Goal: Find specific page/section: Find specific page/section

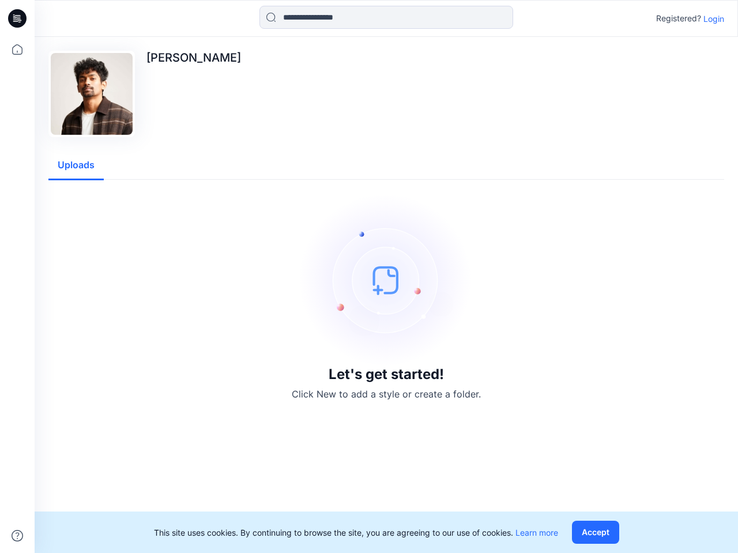
click at [369, 277] on img at bounding box center [386, 280] width 173 height 173
click at [18, 18] on icon at bounding box center [19, 18] width 5 height 1
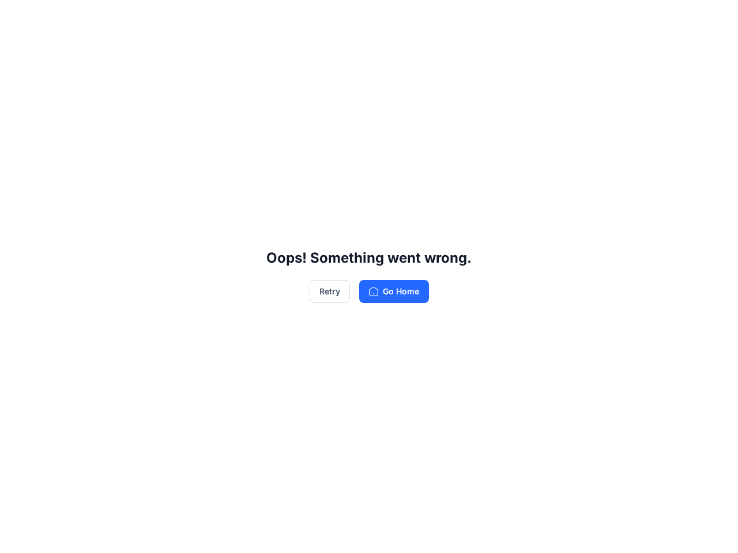
click at [17, 50] on div "Oops! Something went wrong. Retry Go Home" at bounding box center [369, 276] width 738 height 553
click at [17, 536] on div "Oops! Something went wrong. Retry Go Home" at bounding box center [369, 276] width 738 height 553
click at [386, 17] on div "Oops! Something went wrong. Retry Go Home" at bounding box center [369, 276] width 738 height 553
click at [714, 18] on div "Oops! Something went wrong. Retry Go Home" at bounding box center [369, 276] width 738 height 553
click at [76, 165] on div "Oops! Something went wrong. Retry Go Home" at bounding box center [369, 276] width 738 height 553
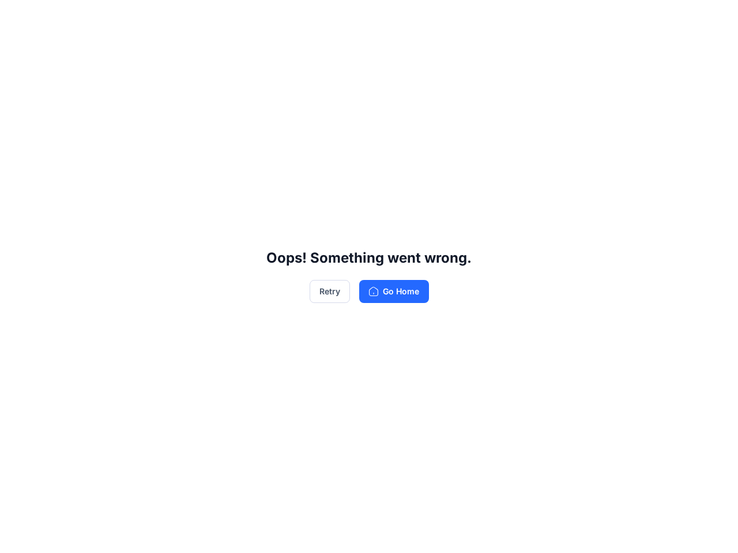
click at [598, 533] on div "Oops! Something went wrong. Retry Go Home" at bounding box center [369, 276] width 738 height 553
